Goal: Information Seeking & Learning: Learn about a topic

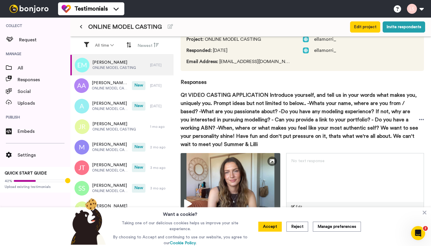
scroll to position [34, 0]
click at [93, 119] on div "[PERSON_NAME] ONLINE MODEL CASTING" at bounding box center [110, 126] width 80 height 21
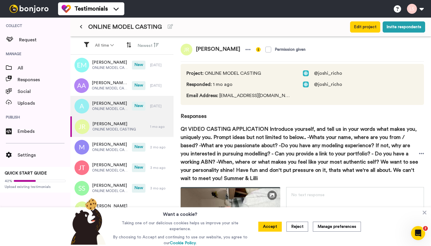
click at [103, 104] on span "[PERSON_NAME]" at bounding box center [110, 104] width 37 height 6
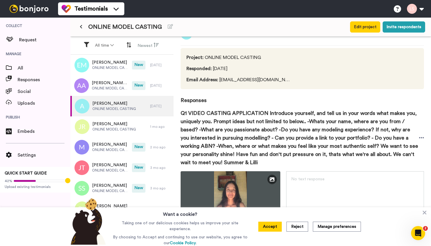
scroll to position [13, 0]
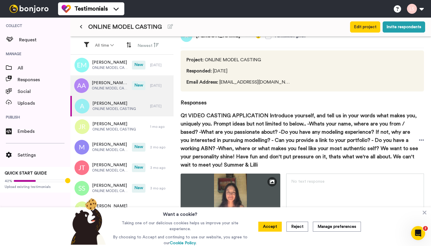
click at [111, 85] on span "[PERSON_NAME] [PERSON_NAME]" at bounding box center [110, 83] width 37 height 6
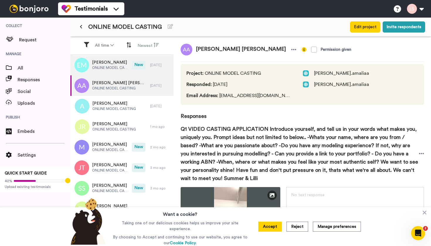
click at [109, 71] on div "[PERSON_NAME] ONLINE MODEL CASTING" at bounding box center [101, 65] width 62 height 21
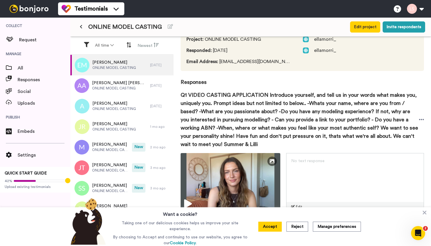
scroll to position [34, 0]
click at [425, 213] on icon at bounding box center [425, 213] width 4 height 4
